Goal: Find specific page/section

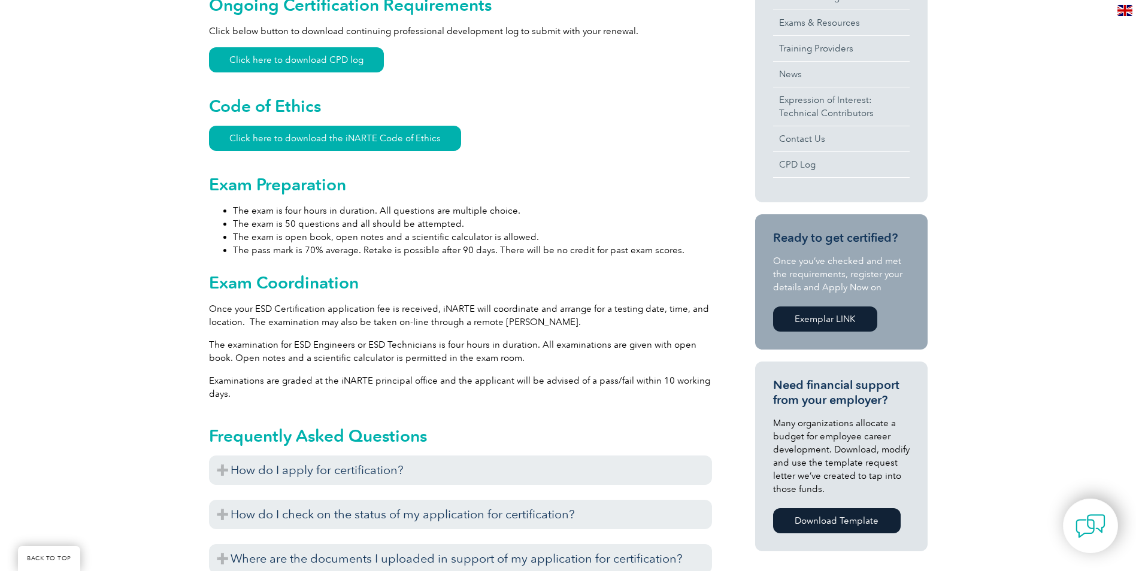
scroll to position [599, 0]
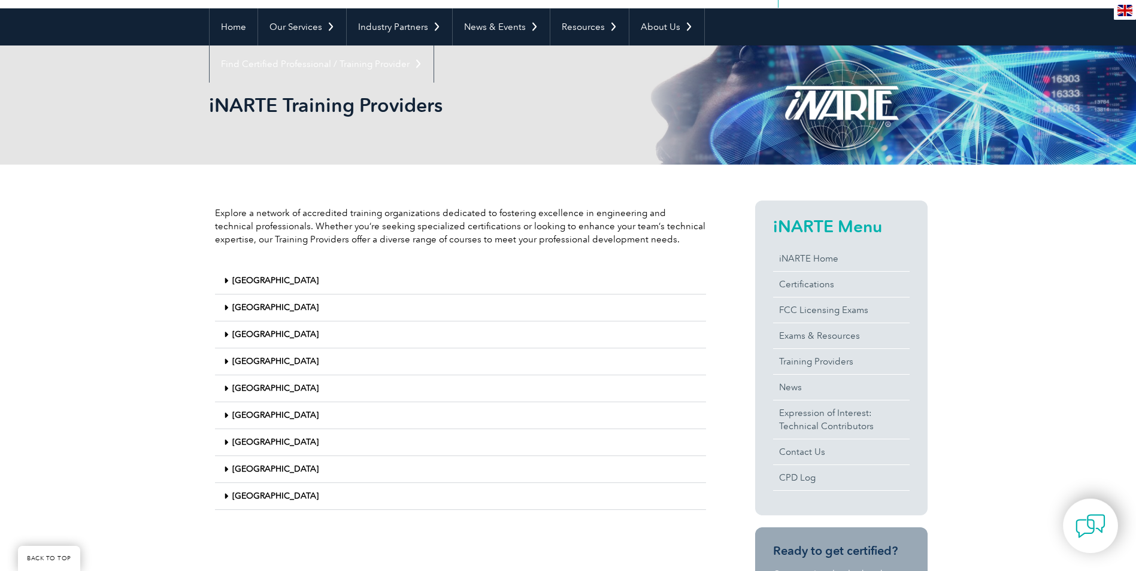
scroll to position [120, 0]
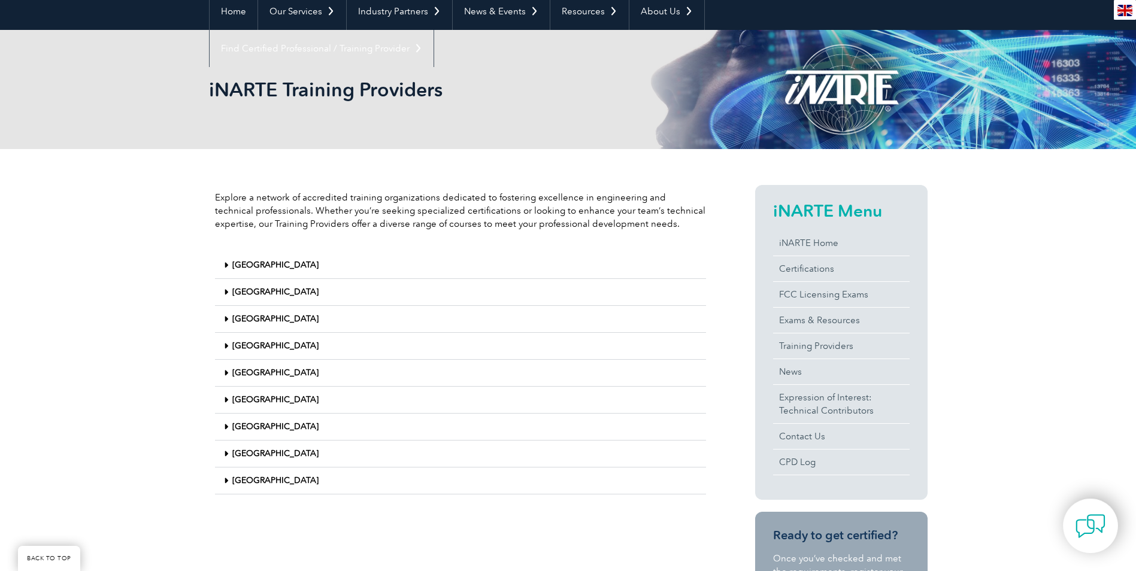
click at [224, 400] on icon at bounding box center [226, 400] width 4 height 8
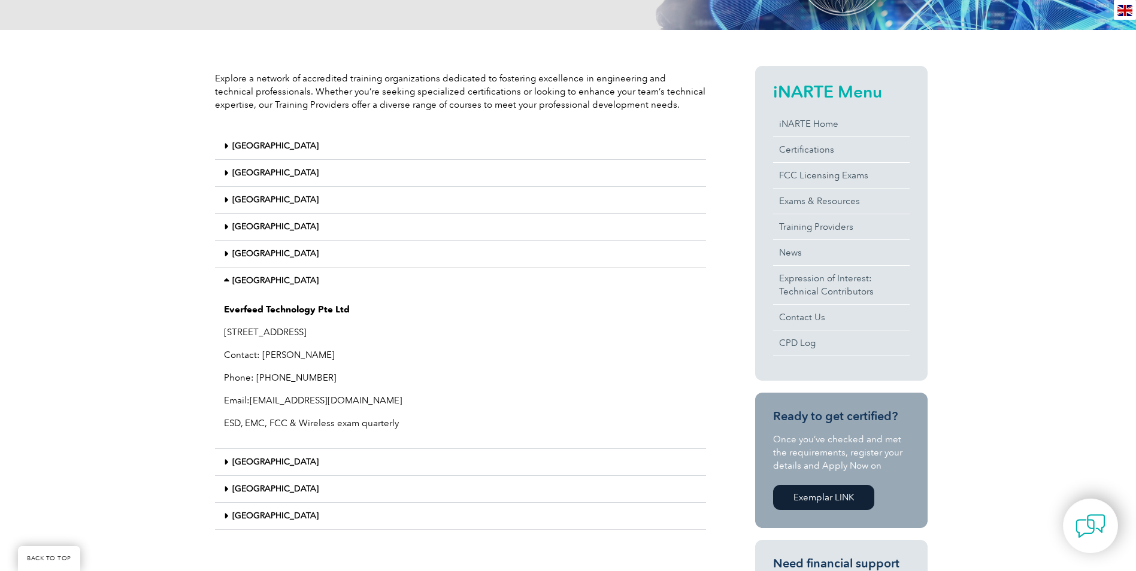
scroll to position [240, 0]
drag, startPoint x: 357, startPoint y: 308, endPoint x: 223, endPoint y: 311, distance: 133.6
click at [224, 311] on p "Everfeed Technology Pte Ltd" at bounding box center [460, 308] width 473 height 13
copy strong "Everfeed Technology Pte Ltd"
